Goal: Find contact information: Find contact information

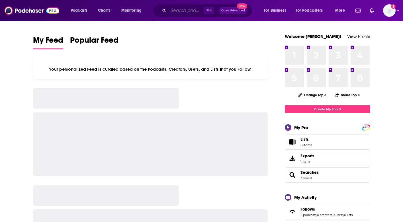
click at [177, 15] on input "Search podcasts, credits, & more..." at bounding box center [185, 10] width 35 height 9
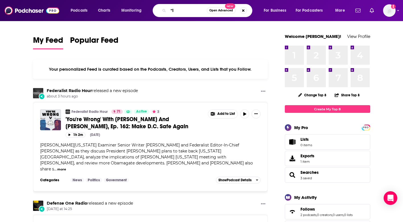
type input """
type input "CEO Leadership"
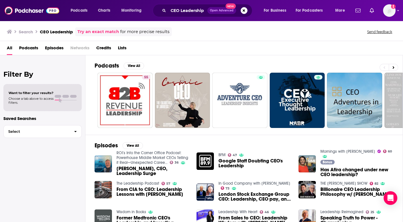
click at [34, 45] on span "Podcasts" at bounding box center [28, 49] width 19 height 12
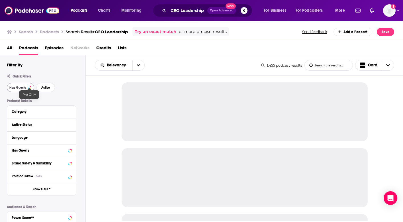
click at [18, 86] on span "Has Guests" at bounding box center [17, 87] width 17 height 3
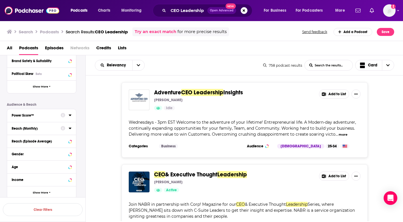
scroll to position [105, 0]
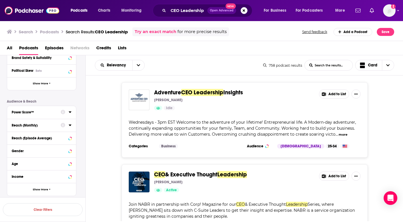
click at [42, 126] on div "Reach (Monthly)" at bounding box center [34, 125] width 45 height 4
click at [34, 134] on input "number" at bounding box center [26, 135] width 28 height 9
click at [50, 135] on input "number" at bounding box center [57, 135] width 28 height 9
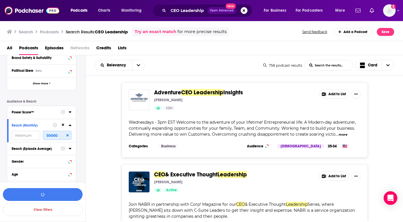
type input "50000"
click at [54, 148] on div "Reach (Episode Average)" at bounding box center [34, 149] width 45 height 4
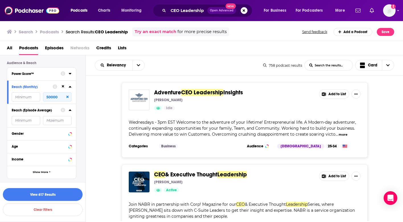
scroll to position [144, 0]
click at [46, 195] on button "View 617 Results" at bounding box center [43, 194] width 80 height 13
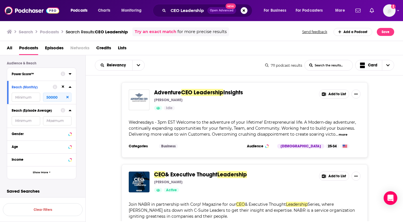
click at [19, 97] on input "number" at bounding box center [26, 97] width 28 height 9
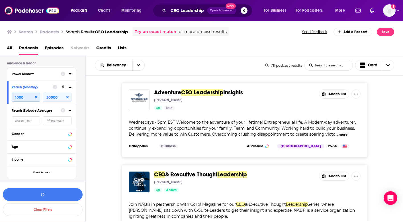
type input "1000"
click at [48, 200] on button "View 64 Results" at bounding box center [43, 194] width 80 height 13
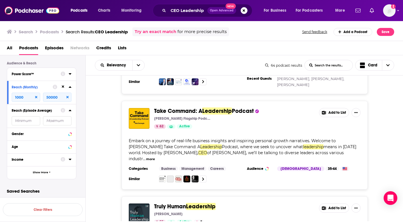
scroll to position [180, 0]
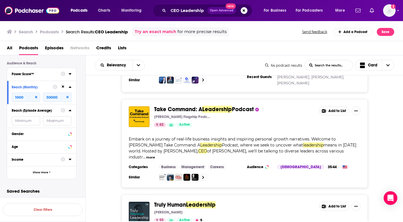
click at [194, 107] on div "Take Command: A Leadership Podcast [PERSON_NAME] Flagship Podcast 62 Active" at bounding box center [234, 116] width 160 height 21
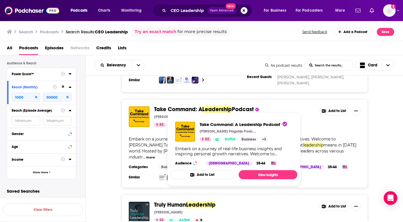
click at [101, 116] on div "Take Command: A Leadership Podcast [PERSON_NAME] Flagship Podcast 62 Active Add…" at bounding box center [245, 143] width 318 height 89
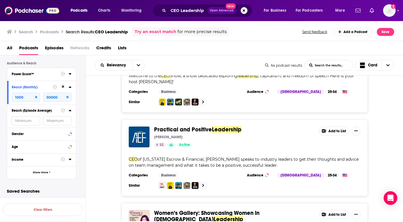
scroll to position [0, 0]
click at [192, 8] on input "CEO Leadership" at bounding box center [187, 10] width 39 height 9
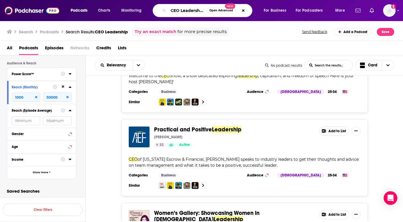
click at [192, 8] on input "CEO Leadership" at bounding box center [187, 10] width 38 height 9
paste input "How I Built This with [PERSON_NAME]"
type input "CEO How I Built This with [PERSON_NAME]"
click at [192, 8] on input "CEO How I Built This with [PERSON_NAME]" at bounding box center [187, 10] width 38 height 9
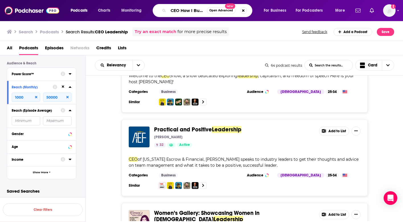
click at [192, 8] on input "CEO How I Built This with [PERSON_NAME]" at bounding box center [187, 10] width 38 height 9
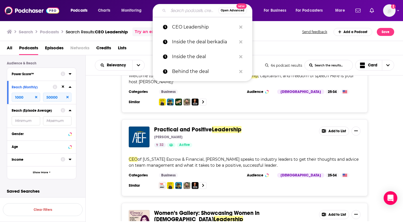
paste input "How I Built This with [PERSON_NAME]"
type input "How I Built This with [PERSON_NAME]"
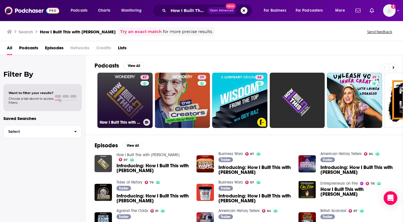
click at [135, 107] on link "87 How I Built This with [PERSON_NAME]" at bounding box center [124, 100] width 55 height 55
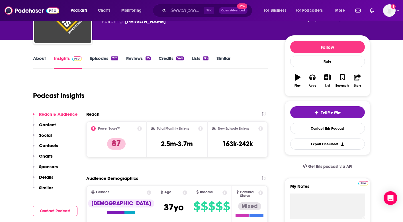
scroll to position [55, 0]
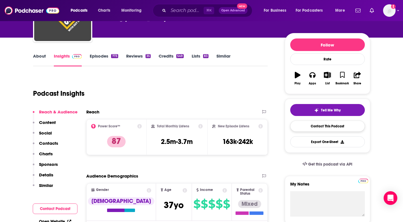
click at [318, 128] on link "Contact This Podcast" at bounding box center [327, 125] width 75 height 11
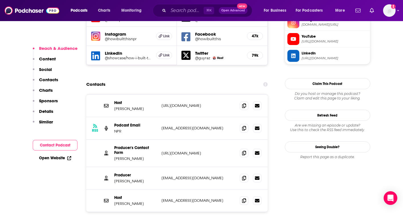
scroll to position [535, 0]
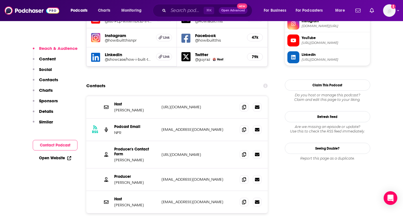
drag, startPoint x: 150, startPoint y: 146, endPoint x: 113, endPoint y: 146, distance: 36.7
click at [113, 168] on div "Producer [PERSON_NAME] [EMAIL_ADDRESS][DOMAIN_NAME] [EMAIL_ADDRESS][DOMAIN_NAME]" at bounding box center [177, 179] width 182 height 23
copy p "[PERSON_NAME]"
drag, startPoint x: 132, startPoint y: 76, endPoint x: 117, endPoint y: 74, distance: 14.7
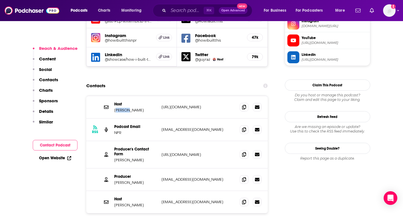
click at [117, 108] on p "[PERSON_NAME]" at bounding box center [135, 110] width 43 height 5
drag, startPoint x: 126, startPoint y: 119, endPoint x: 113, endPoint y: 113, distance: 14.5
click at [113, 141] on div "Producer's Contact Form [PERSON_NAME] [URL][DOMAIN_NAME] [URL][DOMAIN_NAME]" at bounding box center [177, 154] width 182 height 27
copy p "Producer's Contact Form"
click at [258, 194] on div "Host [PERSON_NAME] [URL][DOMAIN_NAME] [URL][DOMAIN_NAME] RSS Podcast Email NPR …" at bounding box center [177, 173] width 182 height 154
